Goal: Obtain resource: Download file/media

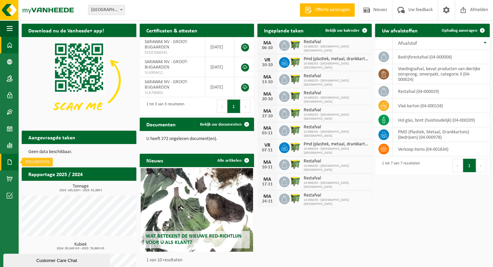
click at [11, 158] on span at bounding box center [10, 161] width 6 height 17
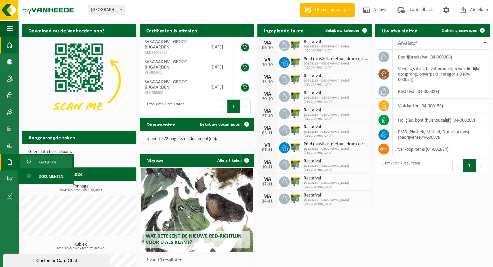
click at [38, 161] on link "Facturen" at bounding box center [46, 161] width 52 height 13
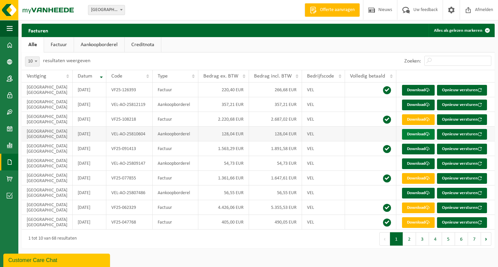
click at [426, 133] on span at bounding box center [428, 134] width 4 height 4
click at [407, 165] on link "Download" at bounding box center [418, 163] width 33 height 11
click at [426, 191] on span at bounding box center [428, 193] width 4 height 4
